Goal: Information Seeking & Learning: Learn about a topic

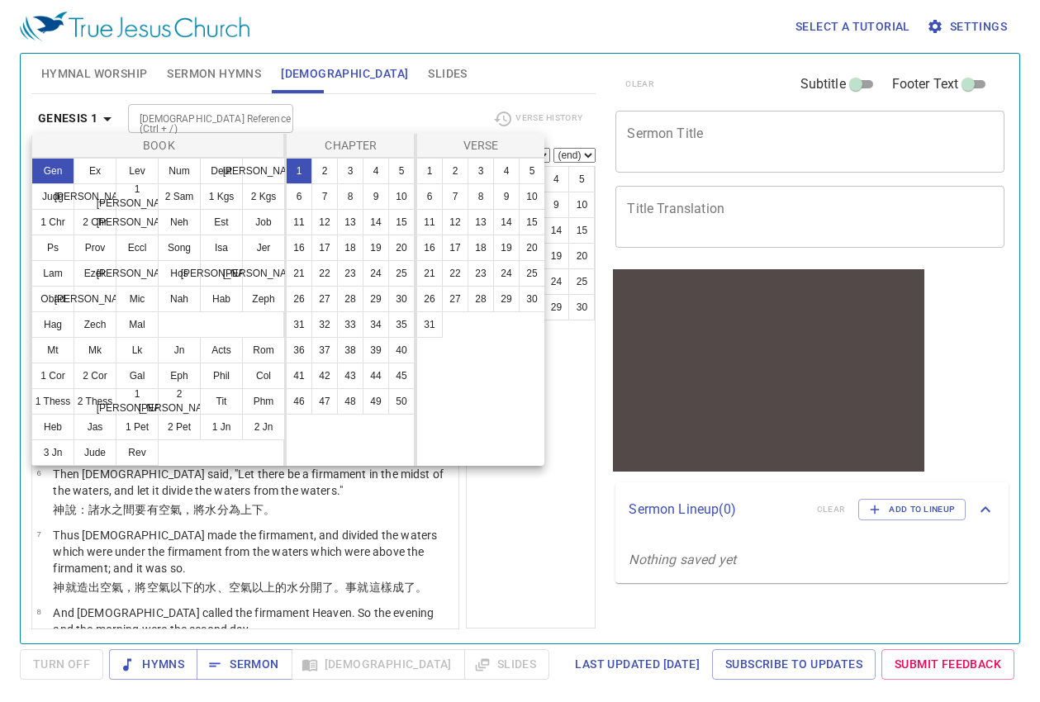
click at [803, 47] on div at bounding box center [520, 351] width 1040 height 702
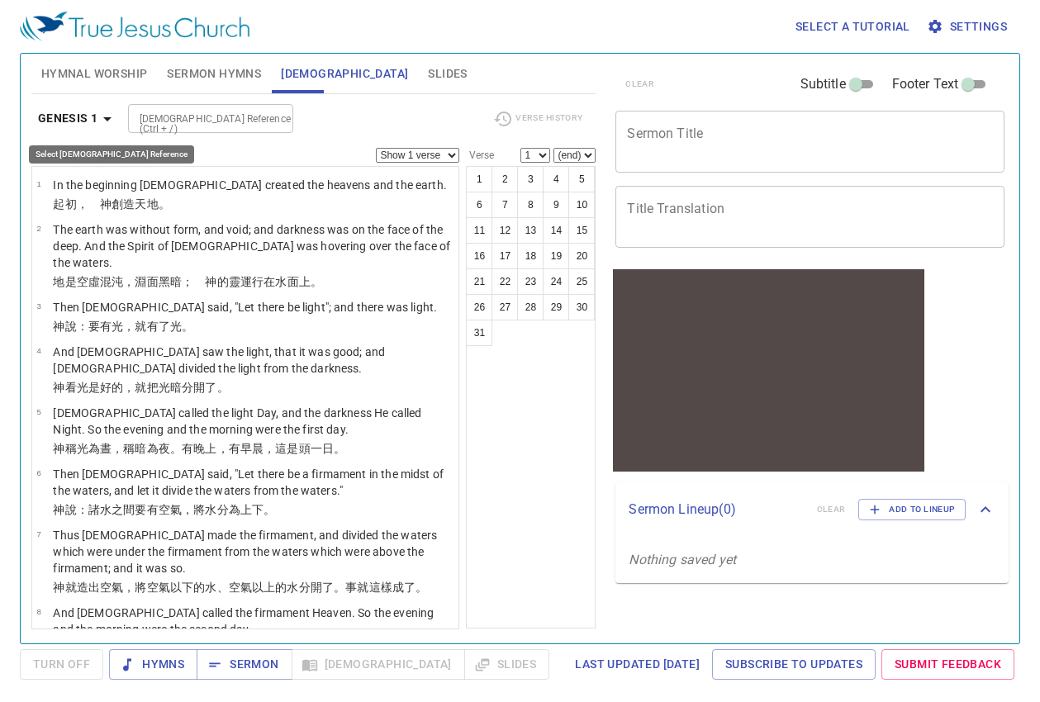
click at [82, 118] on b "Genesis 1" at bounding box center [68, 118] width 60 height 21
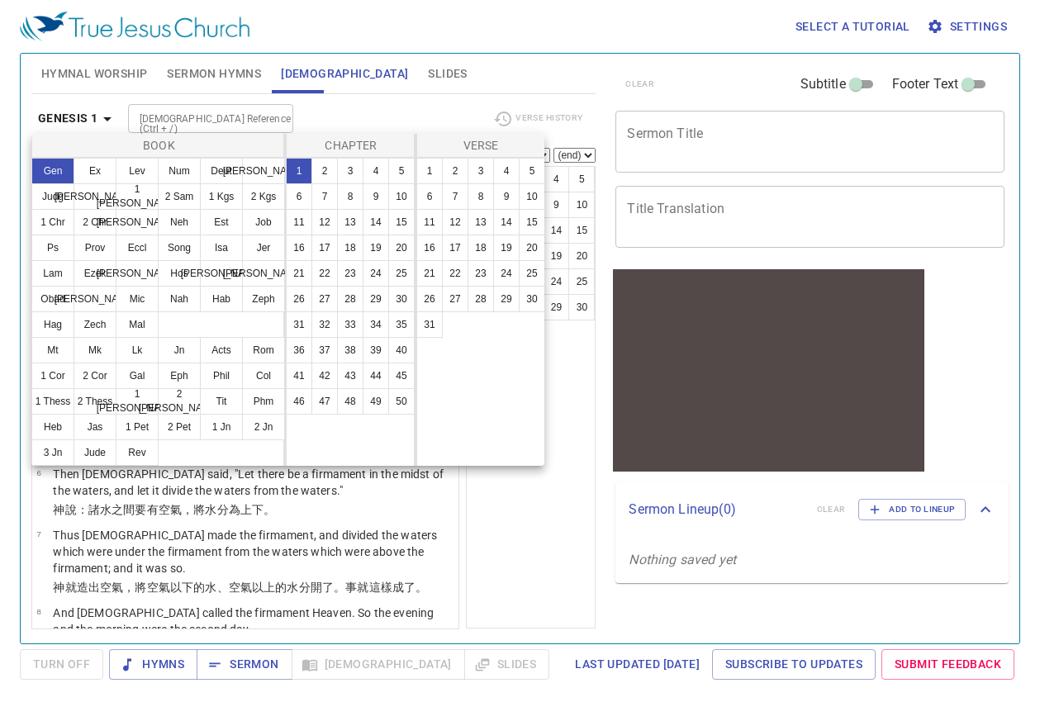
click at [371, 114] on div at bounding box center [520, 351] width 1040 height 702
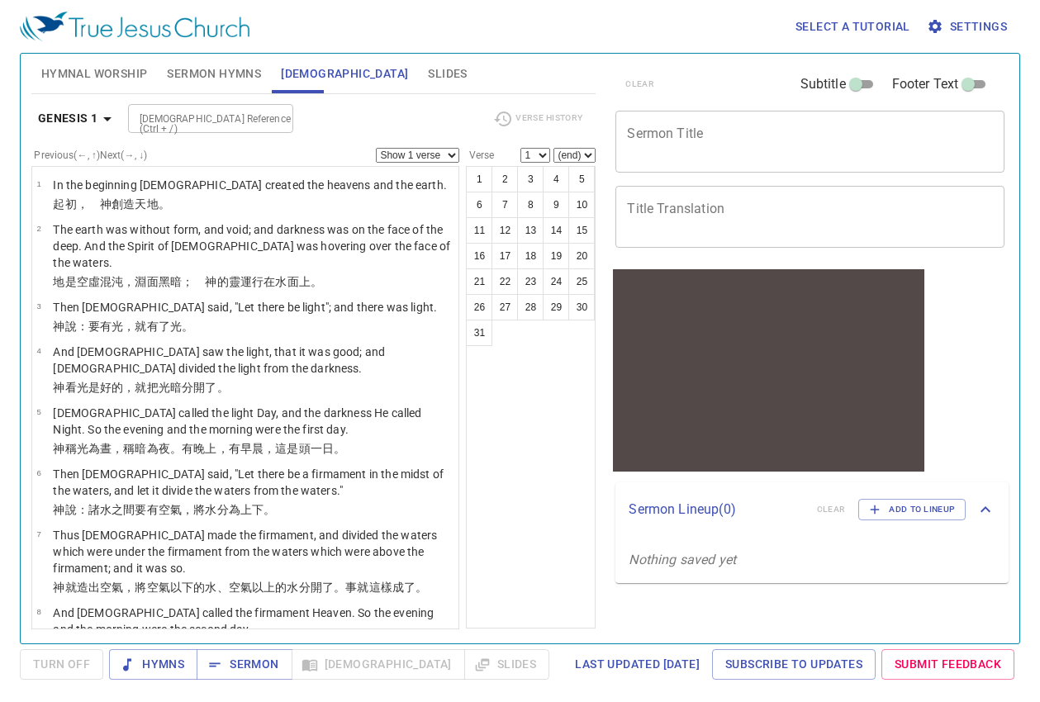
click at [91, 116] on b "Genesis 1" at bounding box center [68, 118] width 60 height 21
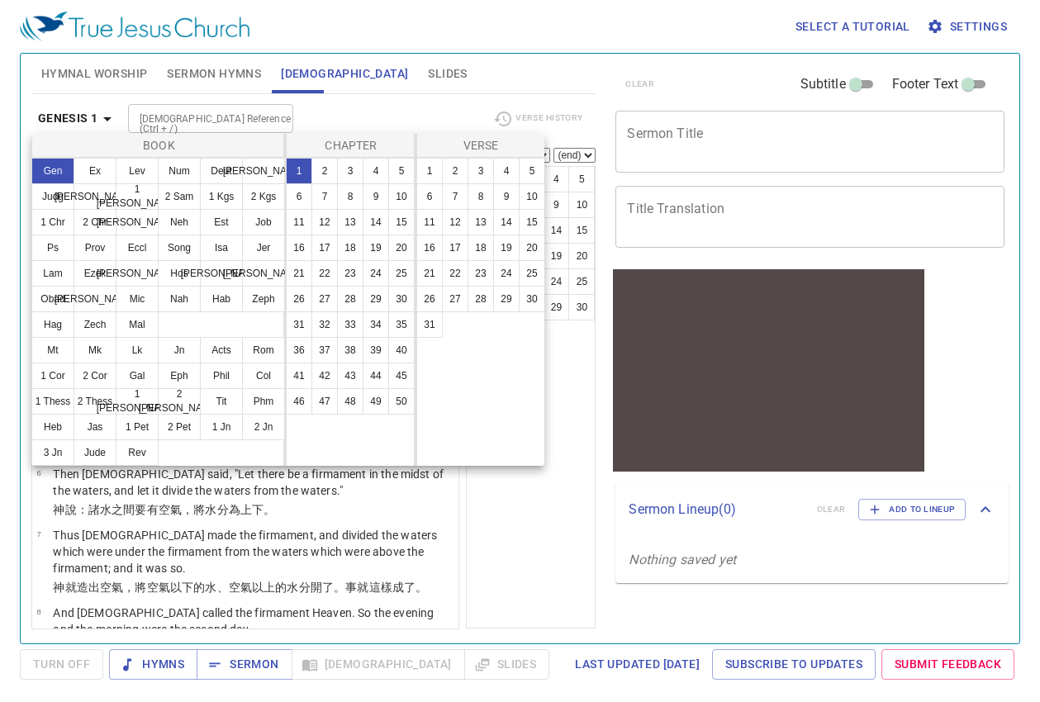
click at [75, 119] on div at bounding box center [520, 351] width 1040 height 702
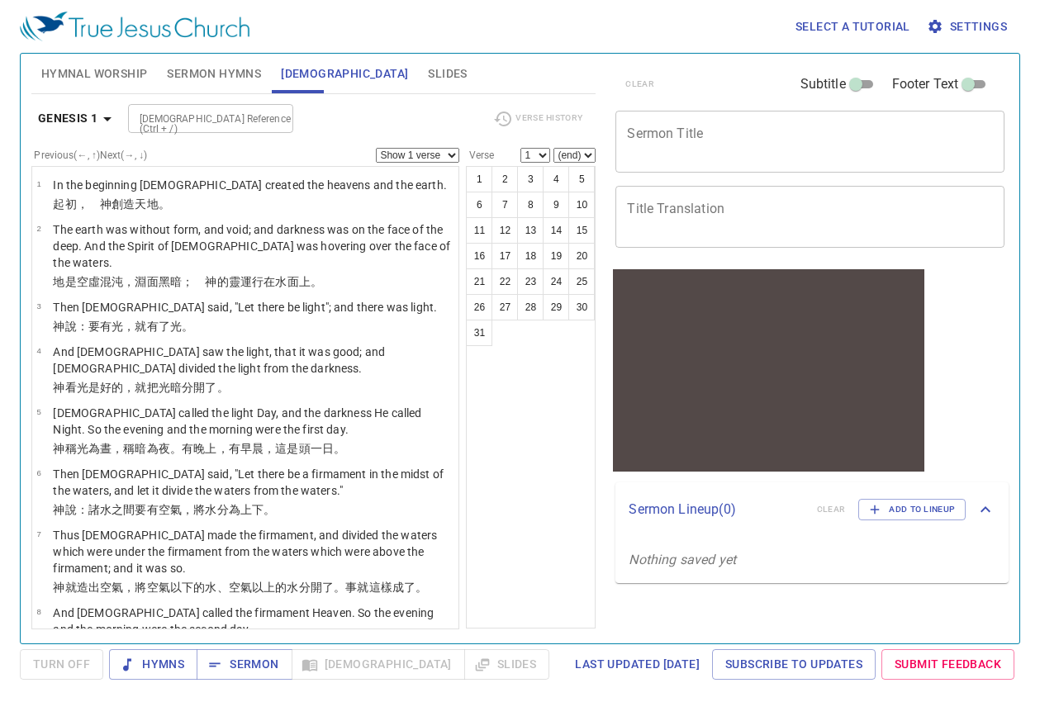
click at [79, 113] on b "Genesis 1" at bounding box center [68, 118] width 60 height 21
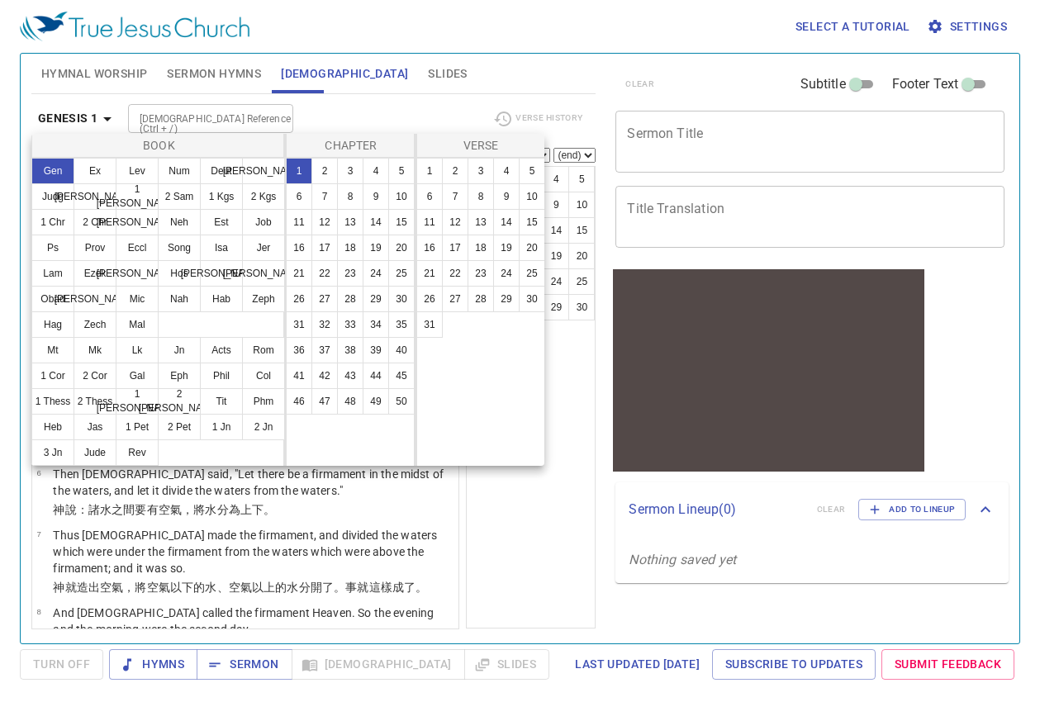
click at [490, 404] on div "1 2 3 4 5 6 7 8 9 10 11 12 13 14 15 16 17 18 19 20 21 22 23 24 25 26 27 28 29 3…" at bounding box center [482, 312] width 130 height 308
click at [451, 300] on button "27" at bounding box center [455, 299] width 26 height 26
select select "27"
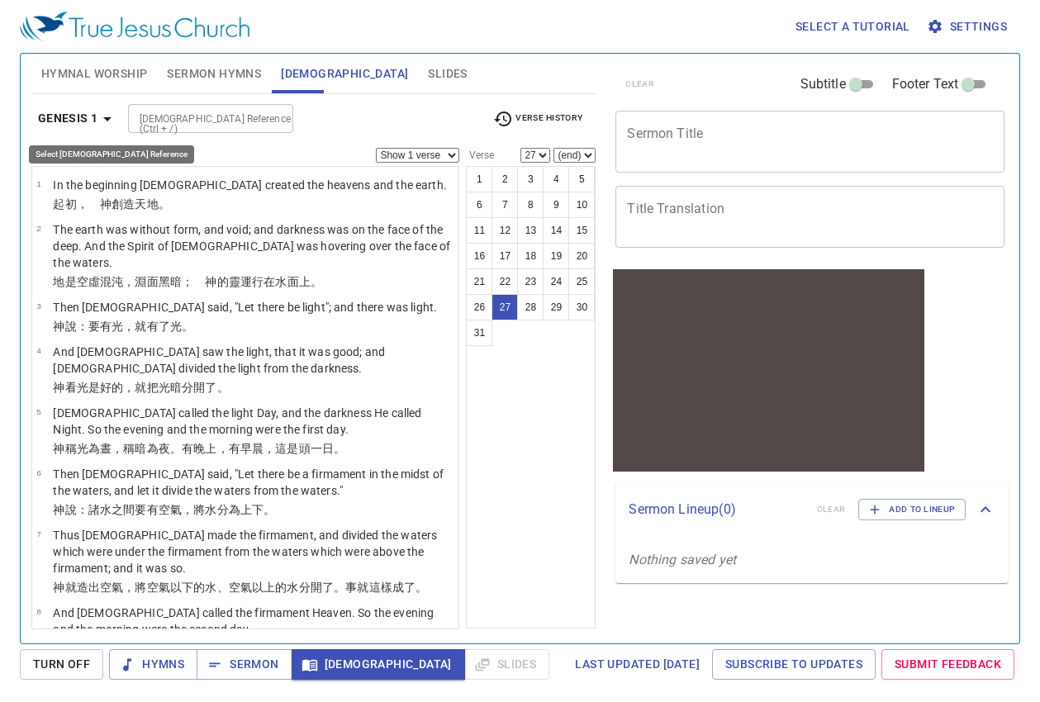
click at [77, 127] on b "Genesis 1" at bounding box center [68, 118] width 60 height 21
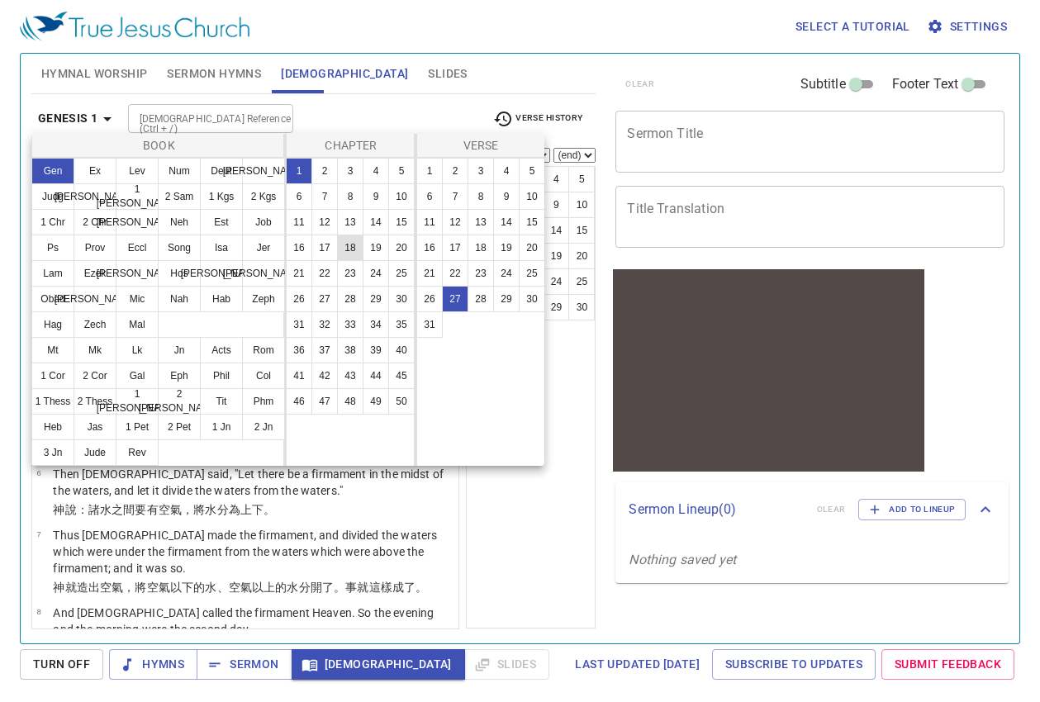
click at [350, 256] on button "18" at bounding box center [350, 248] width 26 height 26
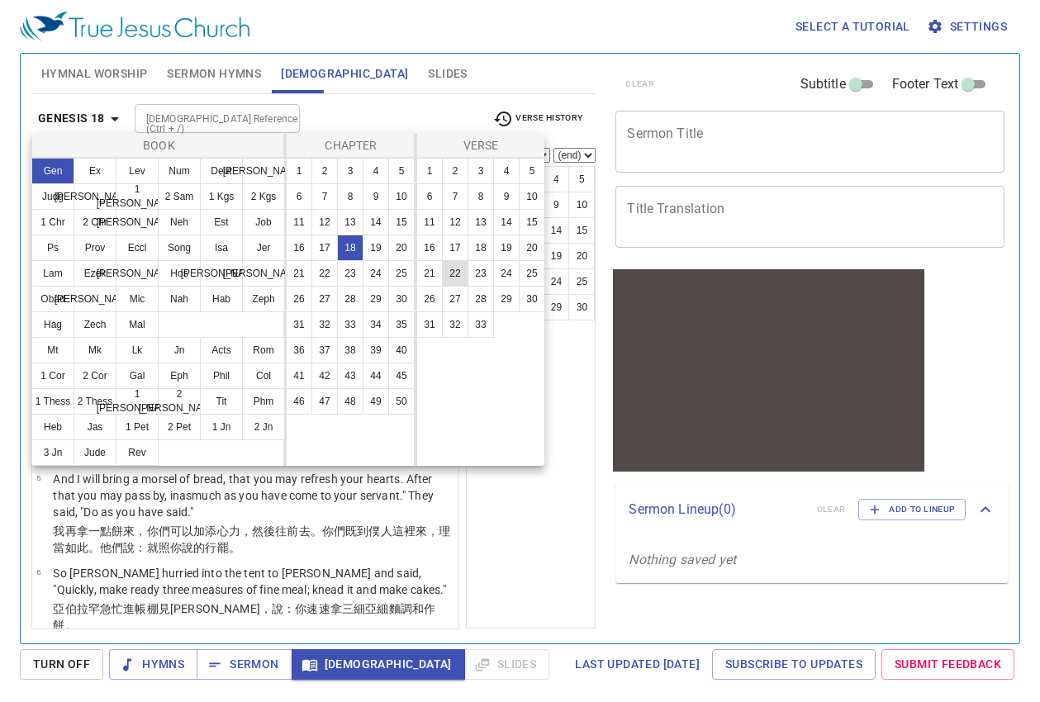
click at [448, 261] on button "22" at bounding box center [455, 273] width 26 height 26
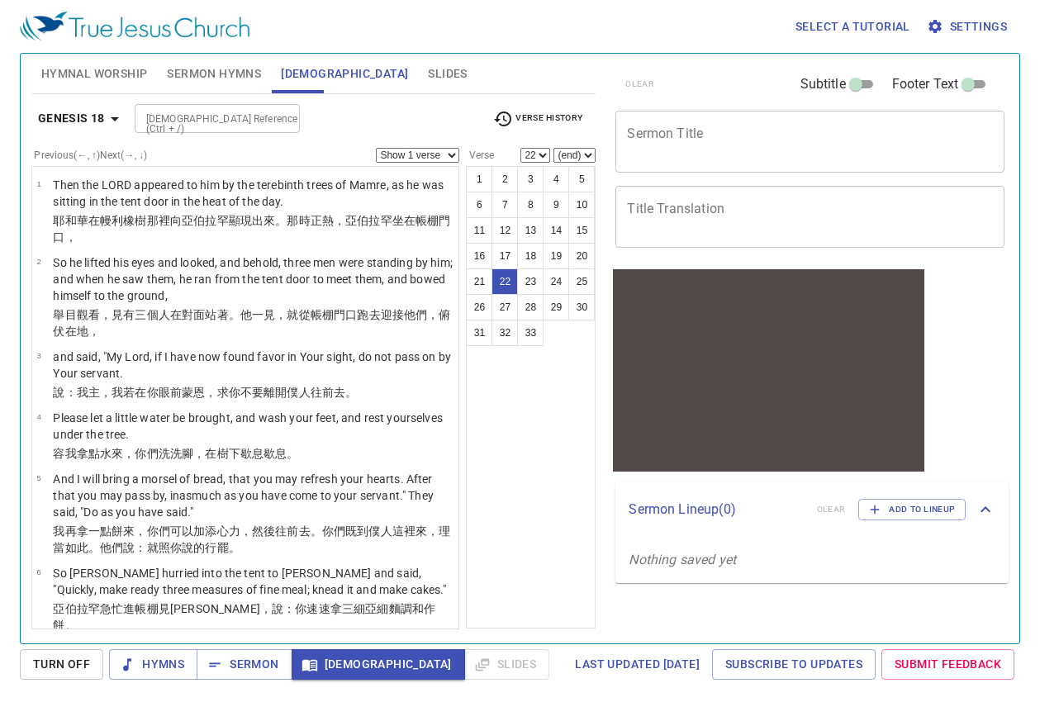
scroll to position [1322, 0]
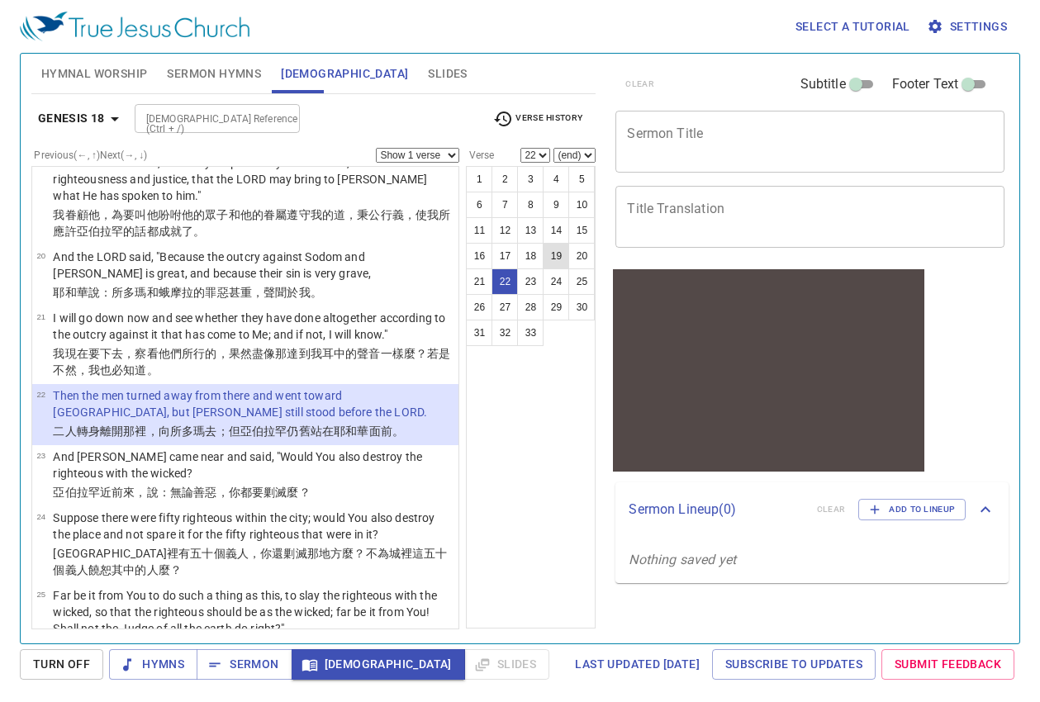
click at [546, 264] on button "19" at bounding box center [556, 256] width 26 height 26
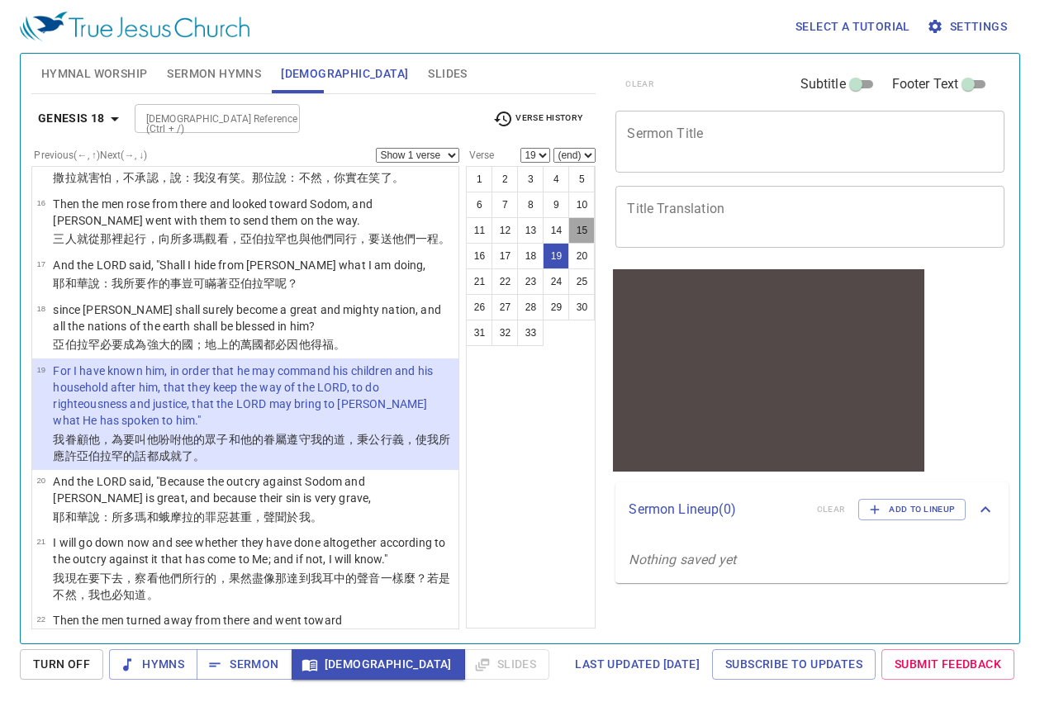
click at [573, 220] on button "15" at bounding box center [582, 230] width 26 height 26
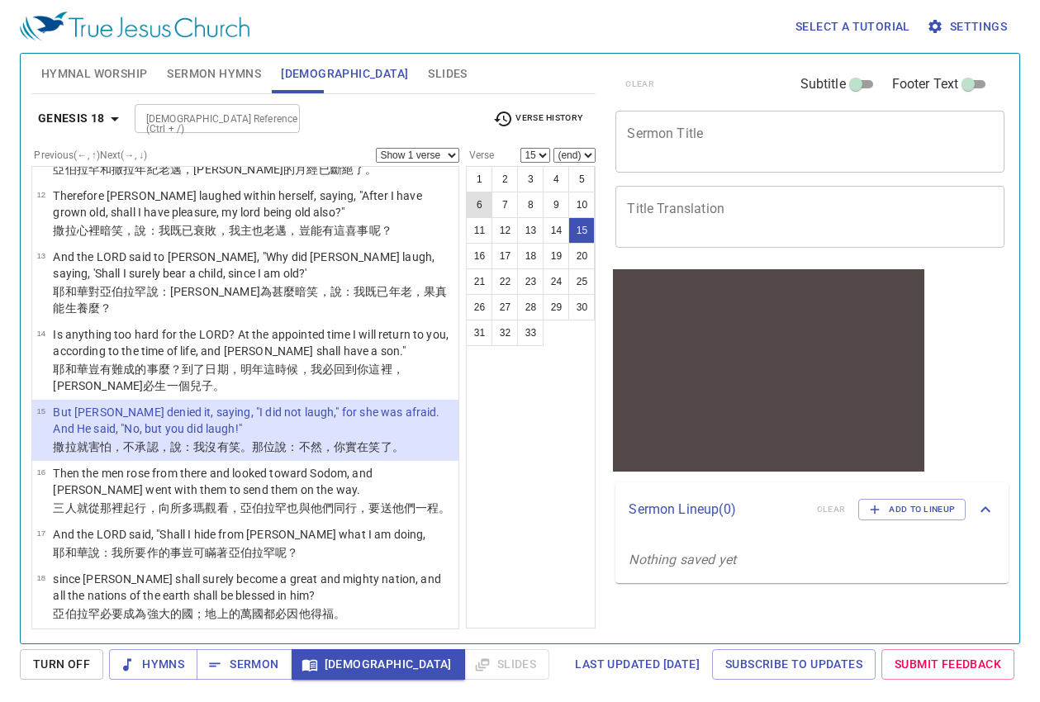
click at [478, 209] on button "6" at bounding box center [479, 205] width 26 height 26
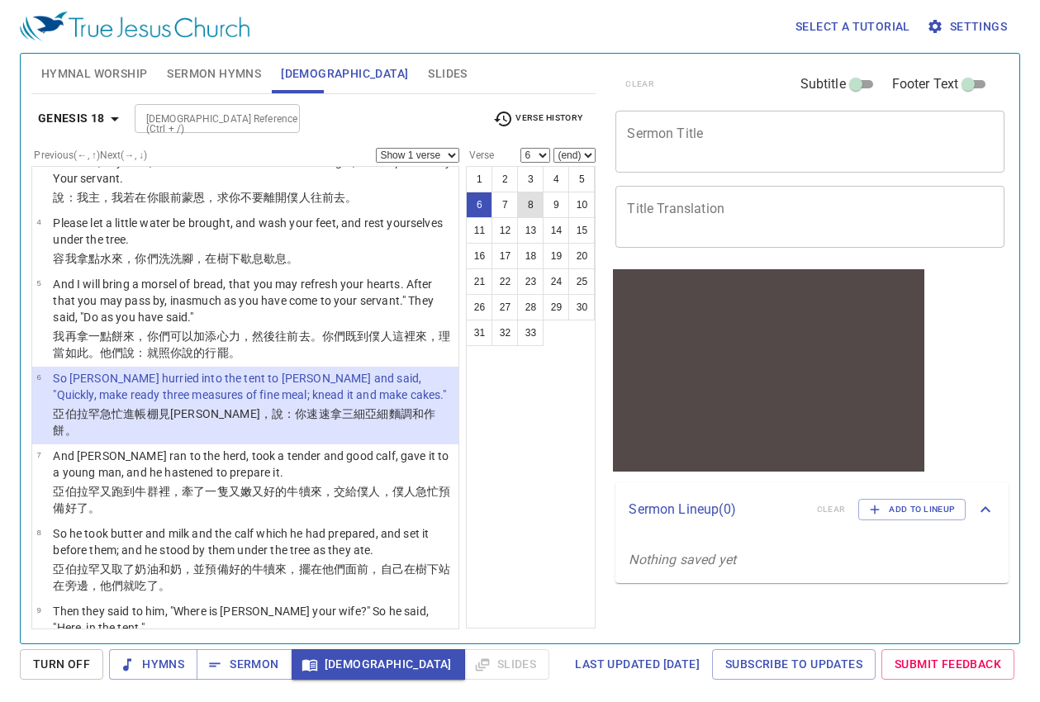
click at [528, 211] on button "8" at bounding box center [530, 205] width 26 height 26
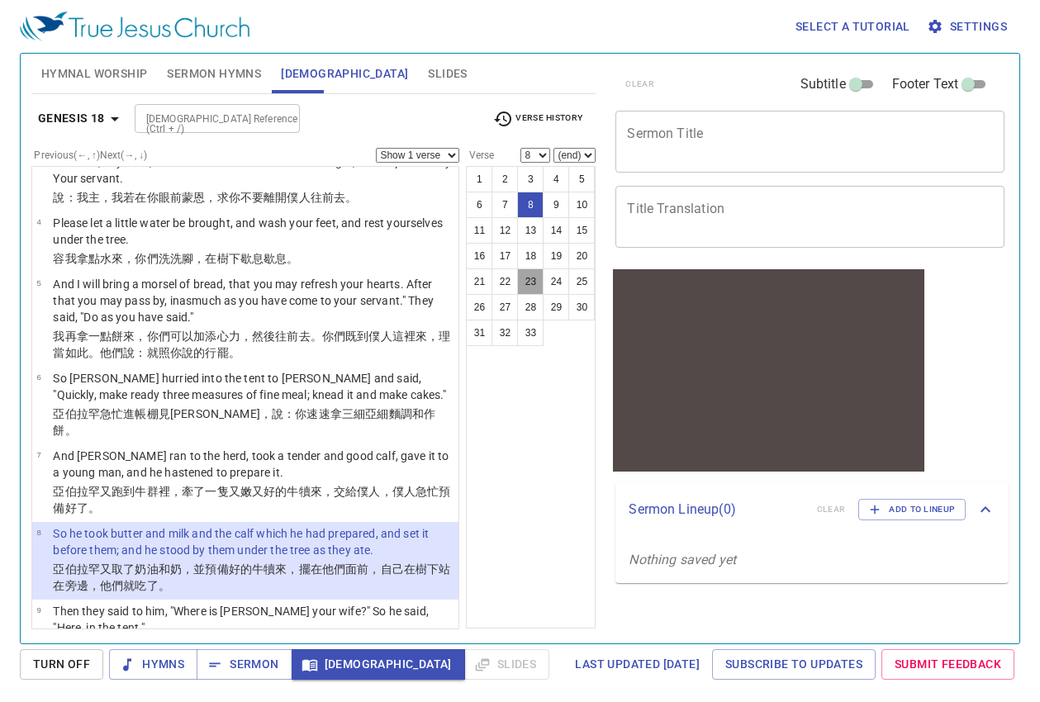
click at [541, 276] on button "23" at bounding box center [530, 282] width 26 height 26
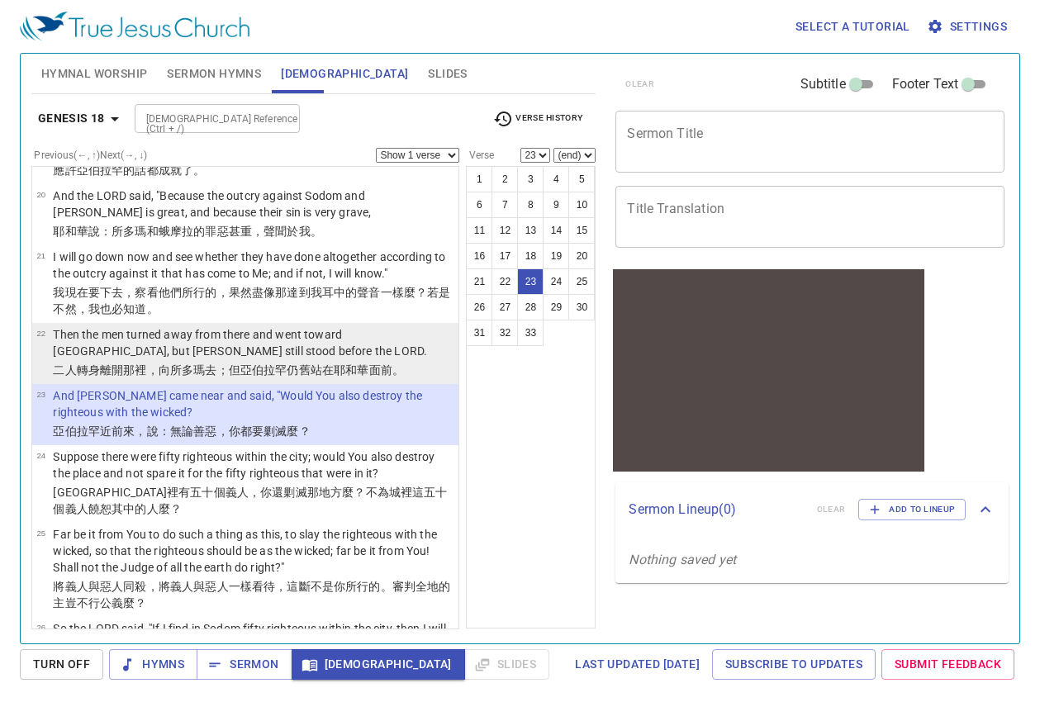
scroll to position [1879, 0]
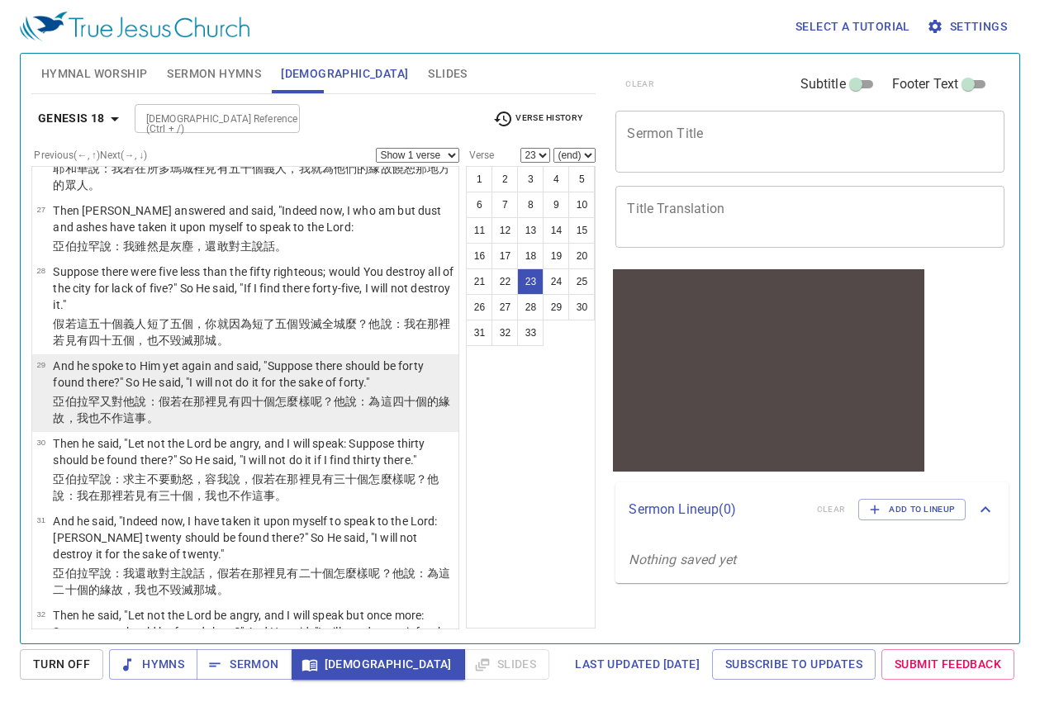
click at [243, 358] on p "And he spoke to Him yet again and said, "Suppose there should be forty found th…" at bounding box center [253, 374] width 401 height 33
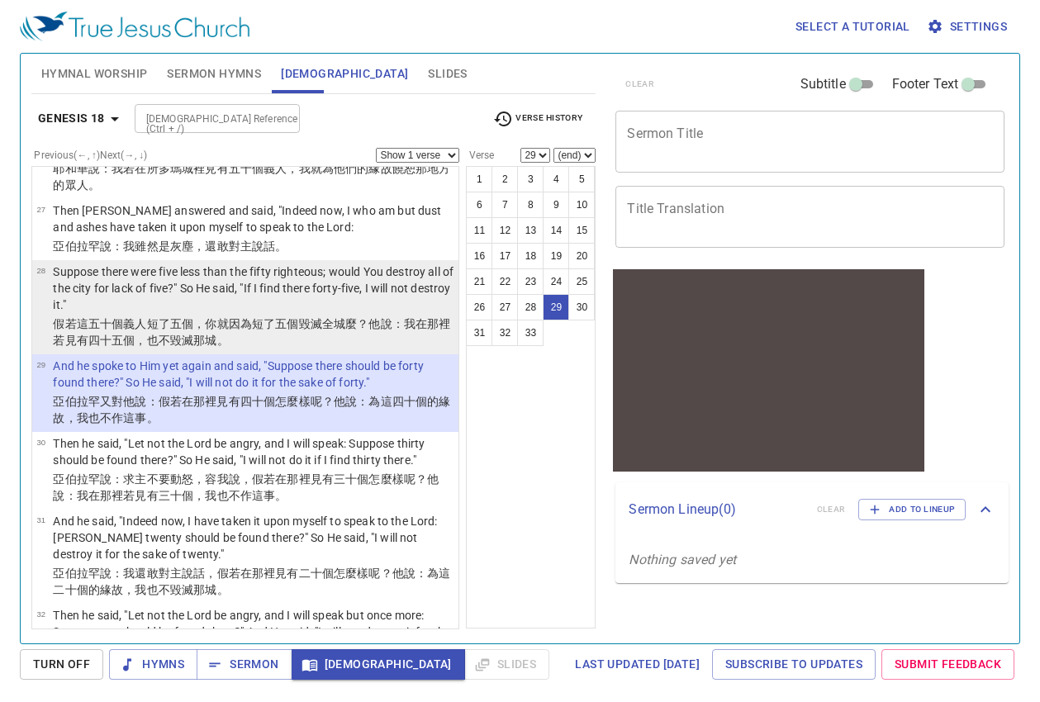
click at [253, 317] on wh2568 "個，你就因為短了五 個毀滅 全城 麼？他說 ：我在那裡若見 有四十 五 個，也不毀滅 那城。" at bounding box center [252, 332] width 398 height 30
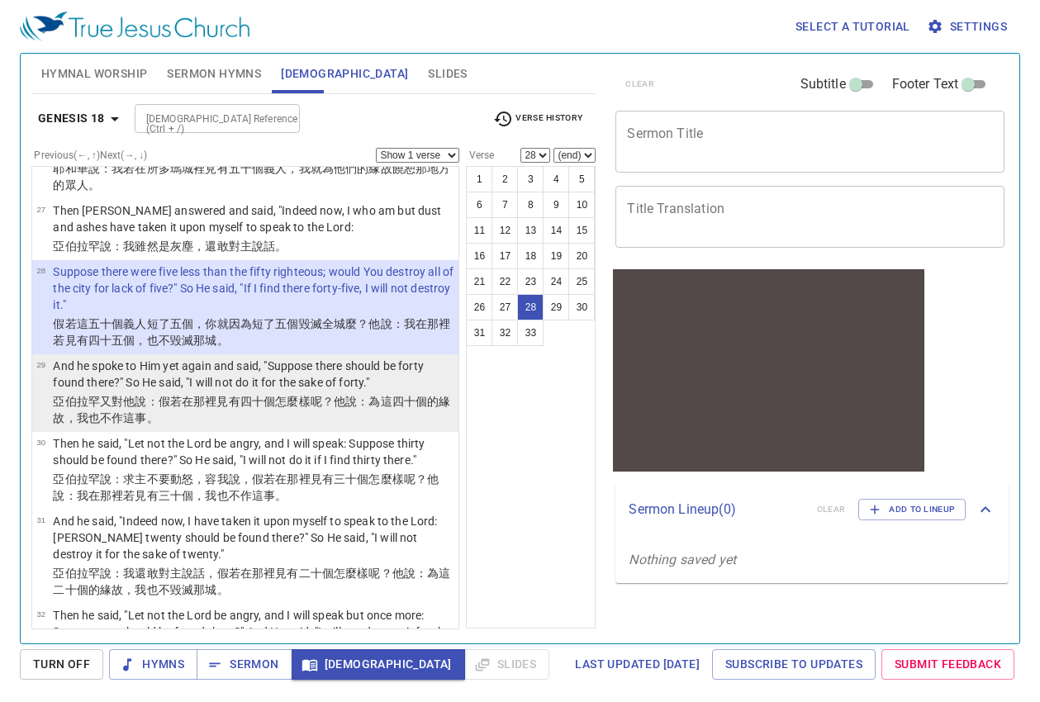
click at [269, 411] on td "亞伯拉罕又 對他說 ：假若在那裡見 有四十 個怎麼樣呢？他說 ：為這四十 個的緣故，我也不作 這事。" at bounding box center [253, 411] width 401 height 36
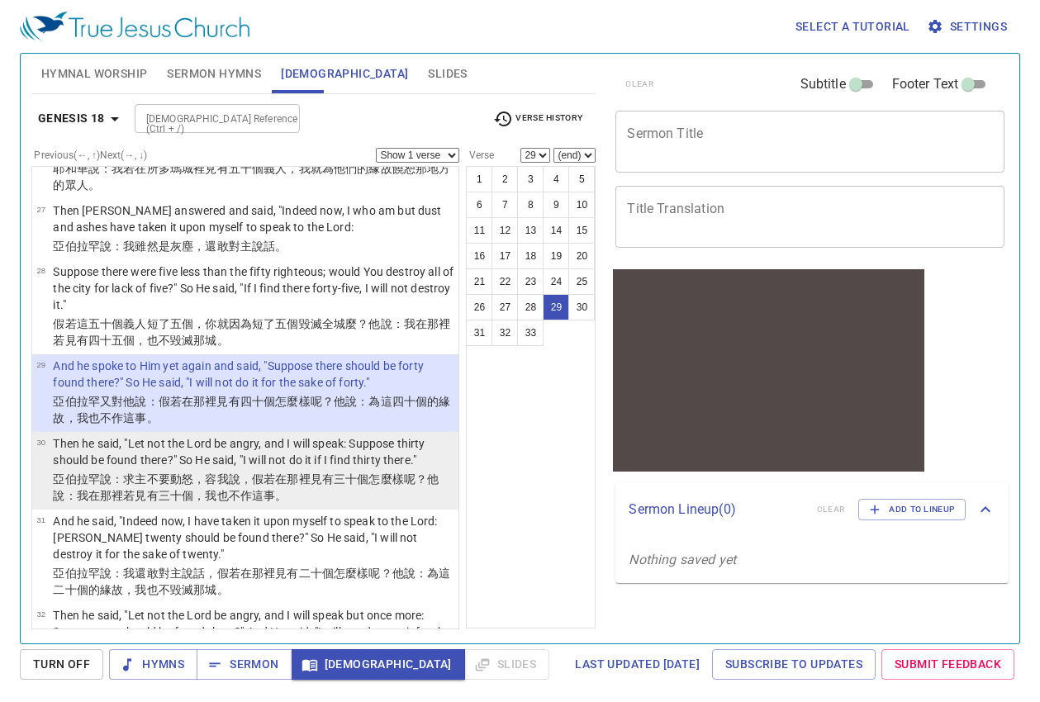
click at [271, 451] on p "Then he said, "Let not the Lord be angry, and I will speak: Suppose thirty shou…" at bounding box center [253, 452] width 401 height 33
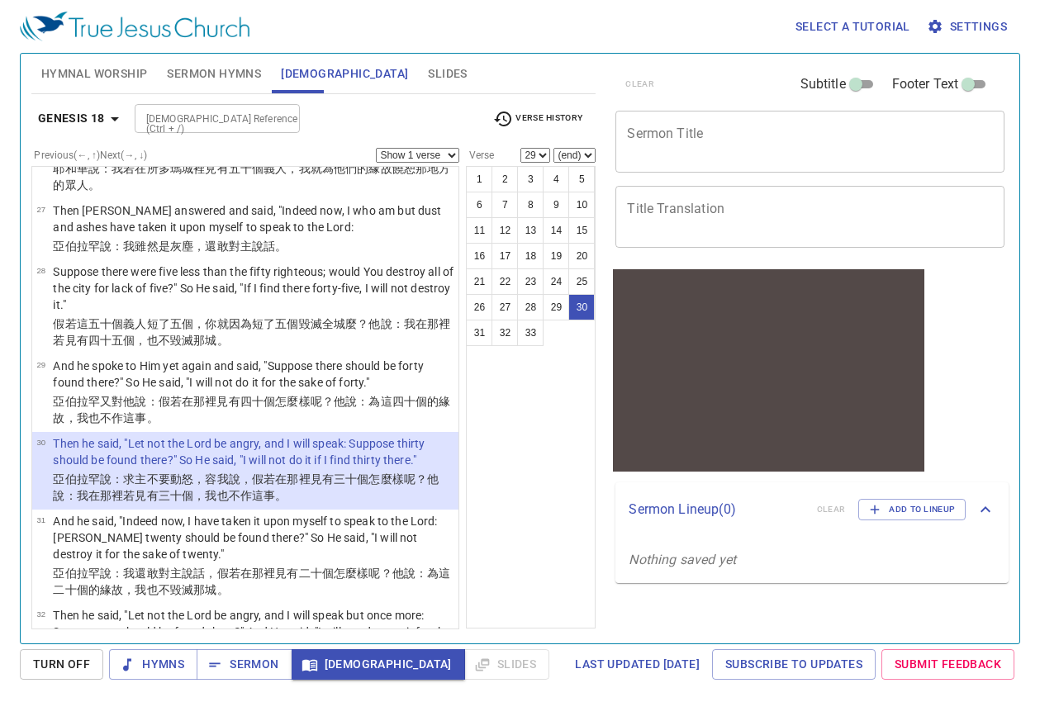
select select "30"
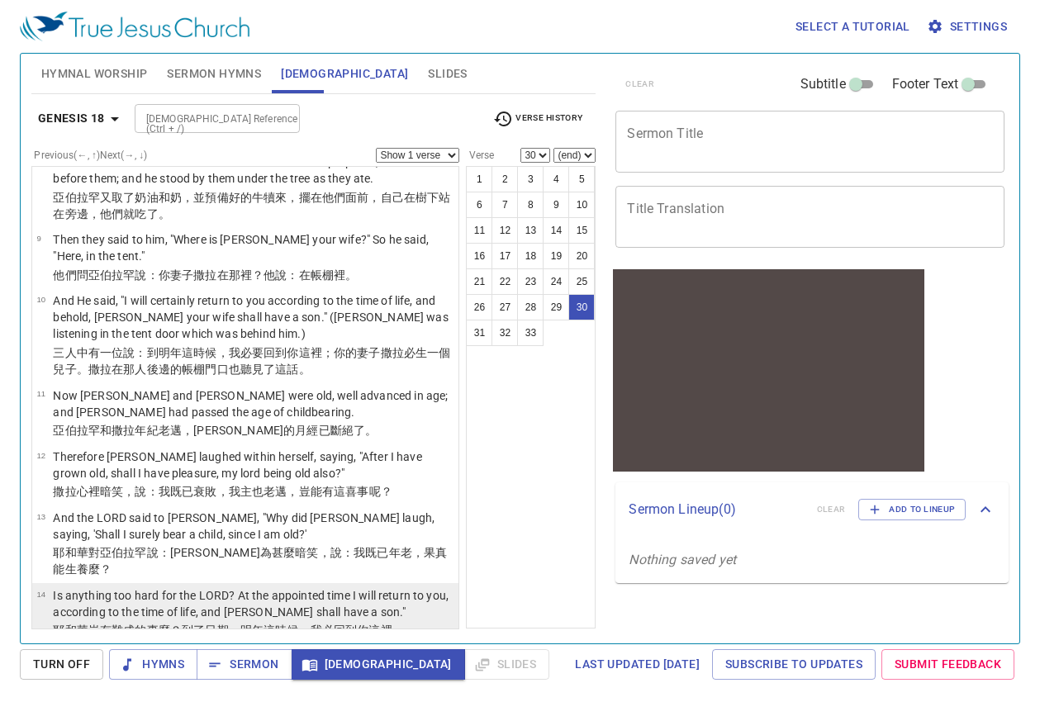
scroll to position [392, 0]
